Goal: Find contact information: Find contact information

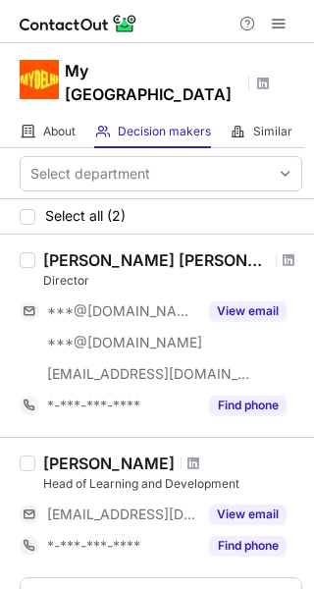
click at [264, 307] on button "View email" at bounding box center [248, 312] width 78 height 20
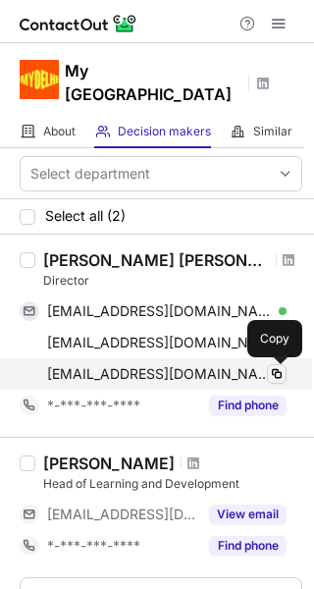
click at [277, 374] on span at bounding box center [277, 374] width 16 height 16
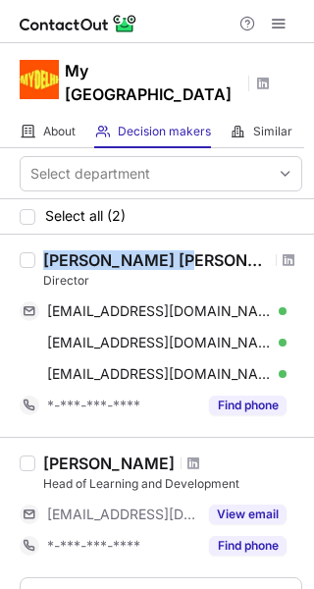
drag, startPoint x: 162, startPoint y: 258, endPoint x: 38, endPoint y: 262, distance: 123.8
click at [38, 262] on div "[PERSON_NAME] [PERSON_NAME] Director [EMAIL_ADDRESS][DOMAIN_NAME] Verified Copy…" at bounding box center [168, 335] width 267 height 171
copy div "[PERSON_NAME] [PERSON_NAME]"
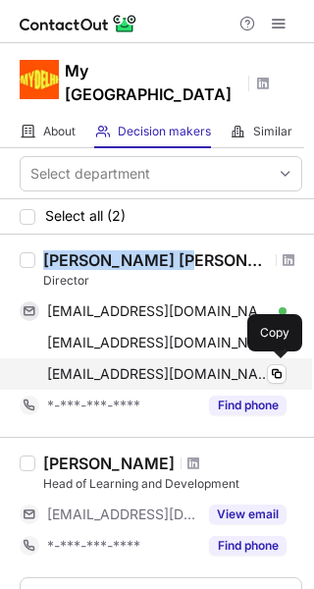
scroll to position [137, 0]
